Goal: Information Seeking & Learning: Learn about a topic

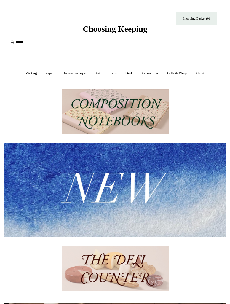
click at [149, 184] on img at bounding box center [114, 190] width 221 height 94
click at [150, 182] on img at bounding box center [114, 190] width 221 height 94
click at [152, 182] on img at bounding box center [114, 190] width 221 height 94
click at [149, 179] on img at bounding box center [114, 190] width 221 height 94
click at [150, 174] on img at bounding box center [114, 190] width 221 height 94
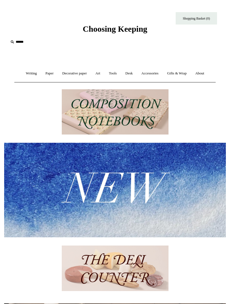
click at [151, 178] on img at bounding box center [114, 190] width 221 height 94
click at [149, 177] on img at bounding box center [114, 190] width 221 height 94
click at [151, 172] on img at bounding box center [114, 190] width 221 height 94
click at [149, 170] on img at bounding box center [114, 190] width 221 height 94
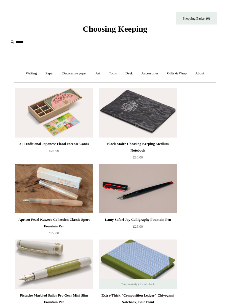
click at [28, 74] on link "Writing +" at bounding box center [31, 73] width 19 height 15
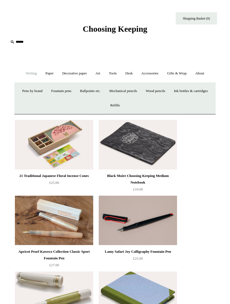
click at [49, 74] on link "Paper +" at bounding box center [50, 73] width 16 height 15
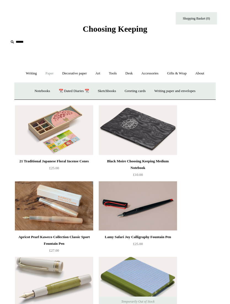
click at [75, 75] on link "Decorative paper +" at bounding box center [74, 73] width 32 height 15
click at [100, 76] on link "Art +" at bounding box center [97, 73] width 12 height 15
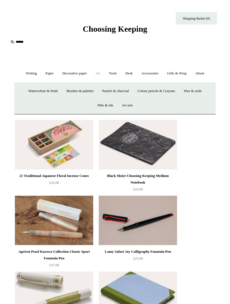
click at [117, 74] on link "Tools +" at bounding box center [113, 73] width 16 height 15
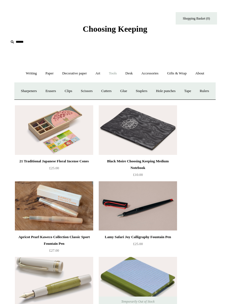
click at [100, 75] on link "Art +" at bounding box center [97, 73] width 12 height 15
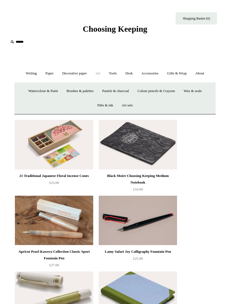
click at [132, 75] on link "Desk +" at bounding box center [128, 73] width 15 height 15
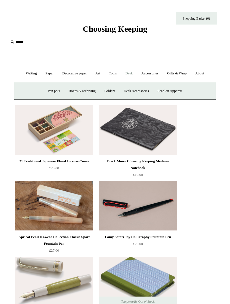
click at [154, 72] on link "Accessories +" at bounding box center [149, 73] width 25 height 15
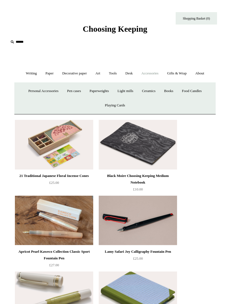
click at [183, 76] on link "Gifts & Wrap +" at bounding box center [176, 73] width 27 height 15
click at [17, 45] on input "text" at bounding box center [43, 42] width 68 height 10
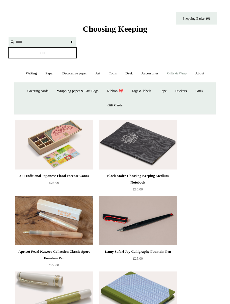
type input "*****"
click at [71, 42] on input "*" at bounding box center [72, 42] width 6 height 10
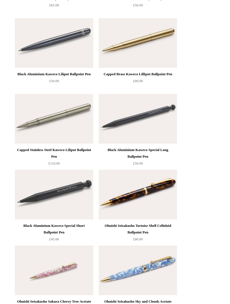
scroll to position [2020, 0]
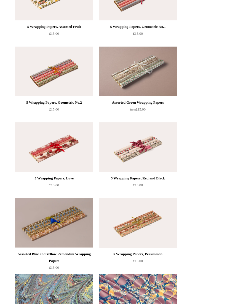
scroll to position [1303, 0]
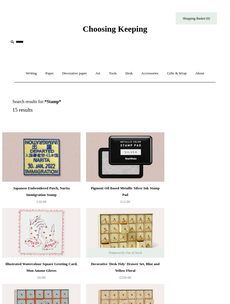
click at [20, 46] on input "text" at bounding box center [43, 42] width 68 height 10
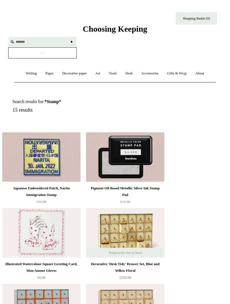
type input "*******"
click at [71, 42] on input "*" at bounding box center [72, 42] width 6 height 10
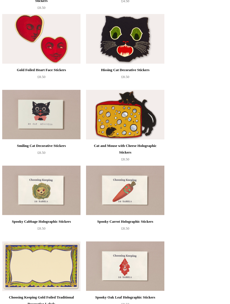
scroll to position [356, 0]
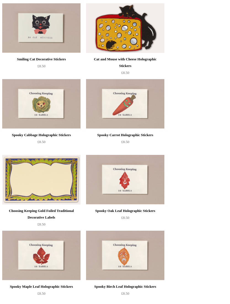
click at [145, 119] on img at bounding box center [125, 104] width 78 height 50
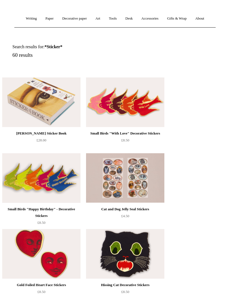
scroll to position [0, 0]
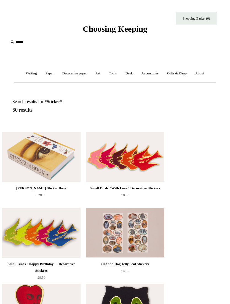
click at [19, 45] on input "text" at bounding box center [43, 42] width 68 height 10
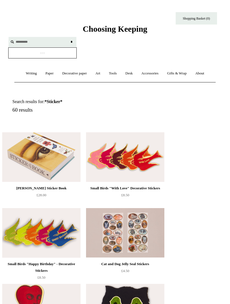
type input "*********"
click at [71, 42] on input "*" at bounding box center [72, 42] width 6 height 10
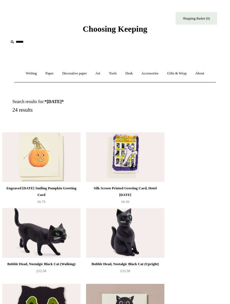
click at [19, 42] on input "text" at bounding box center [43, 42] width 68 height 10
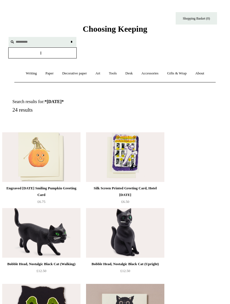
type input "*********"
click at [71, 42] on input "*" at bounding box center [72, 42] width 6 height 10
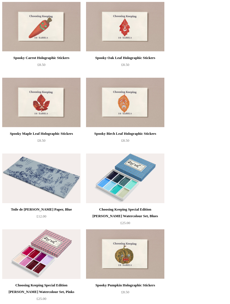
scroll to position [2169, 0]
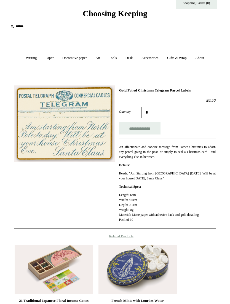
scroll to position [18, 0]
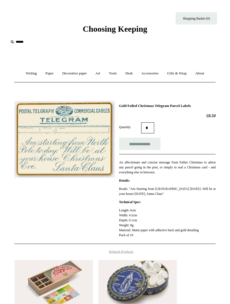
scroll to position [47, 0]
